Goal: Task Accomplishment & Management: Manage account settings

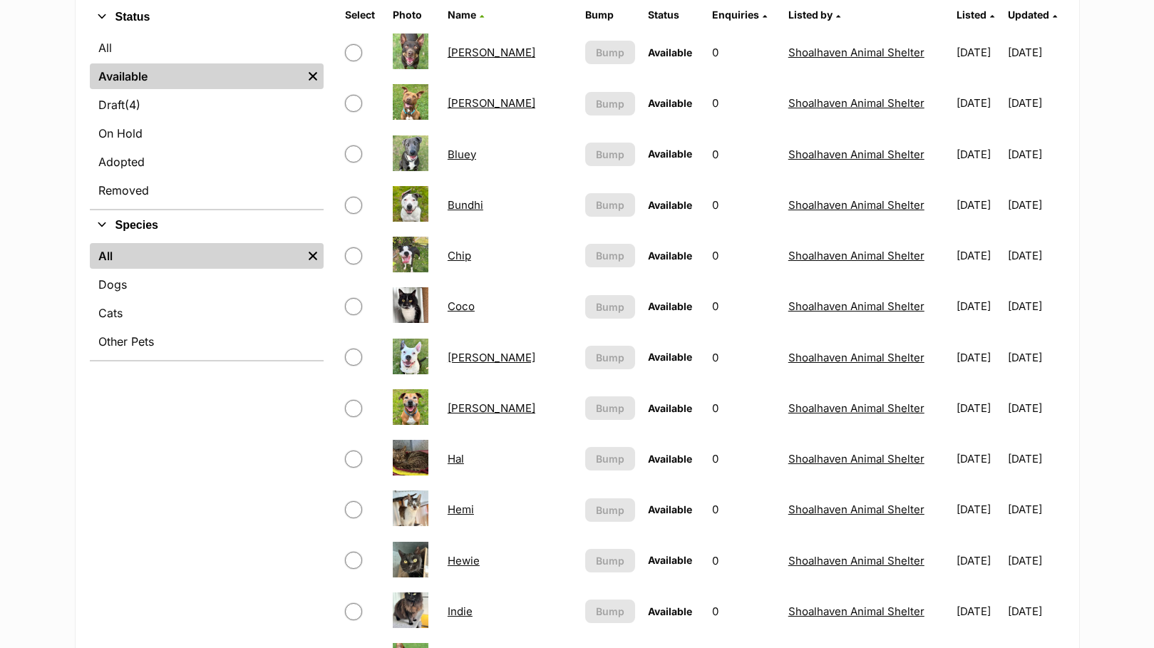
scroll to position [214, 0]
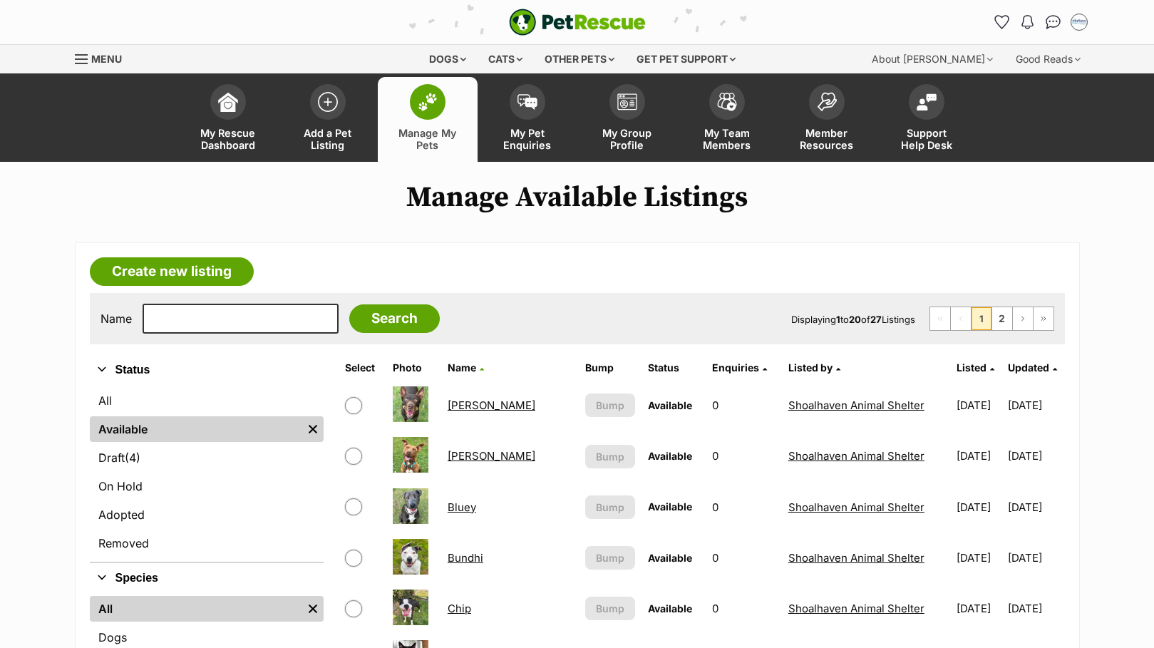
click at [432, 105] on img at bounding box center [428, 102] width 20 height 19
